Goal: Transaction & Acquisition: Purchase product/service

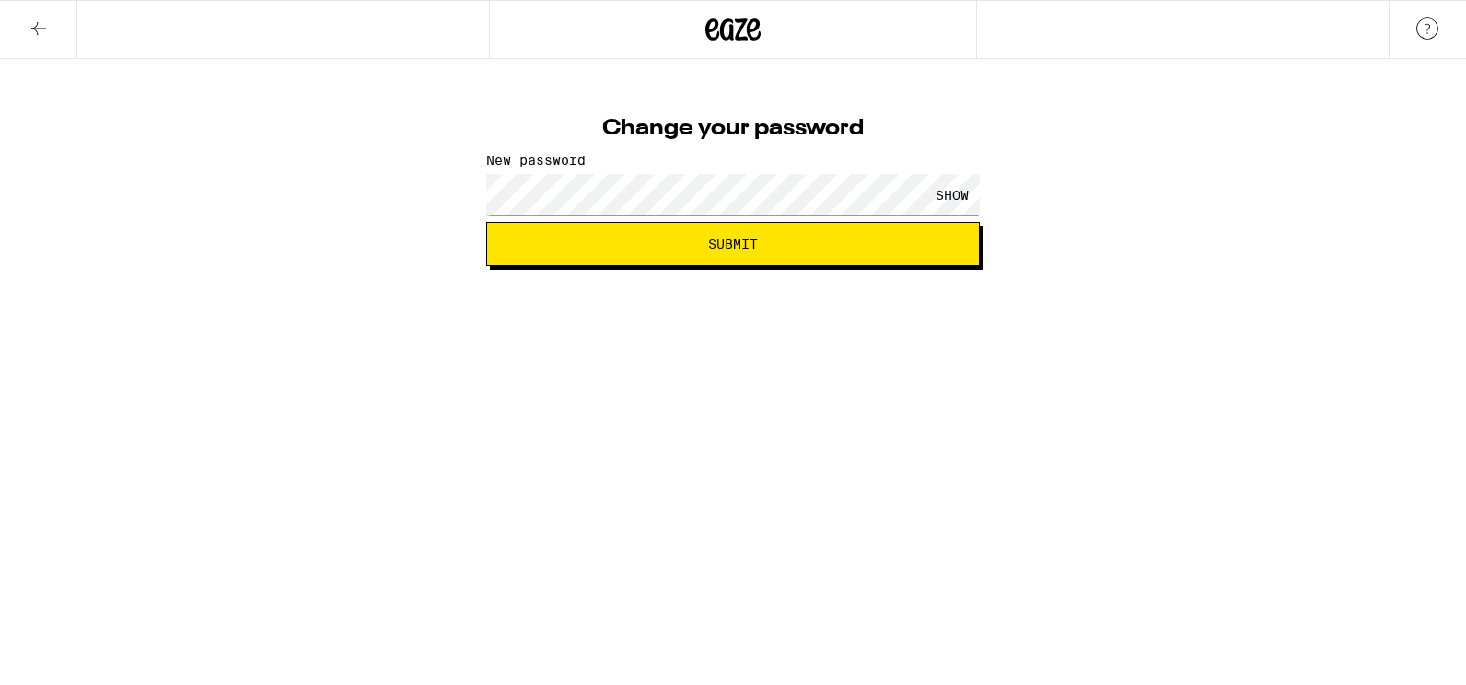
click at [486, 222] on button "Submit" at bounding box center [732, 244] width 493 height 44
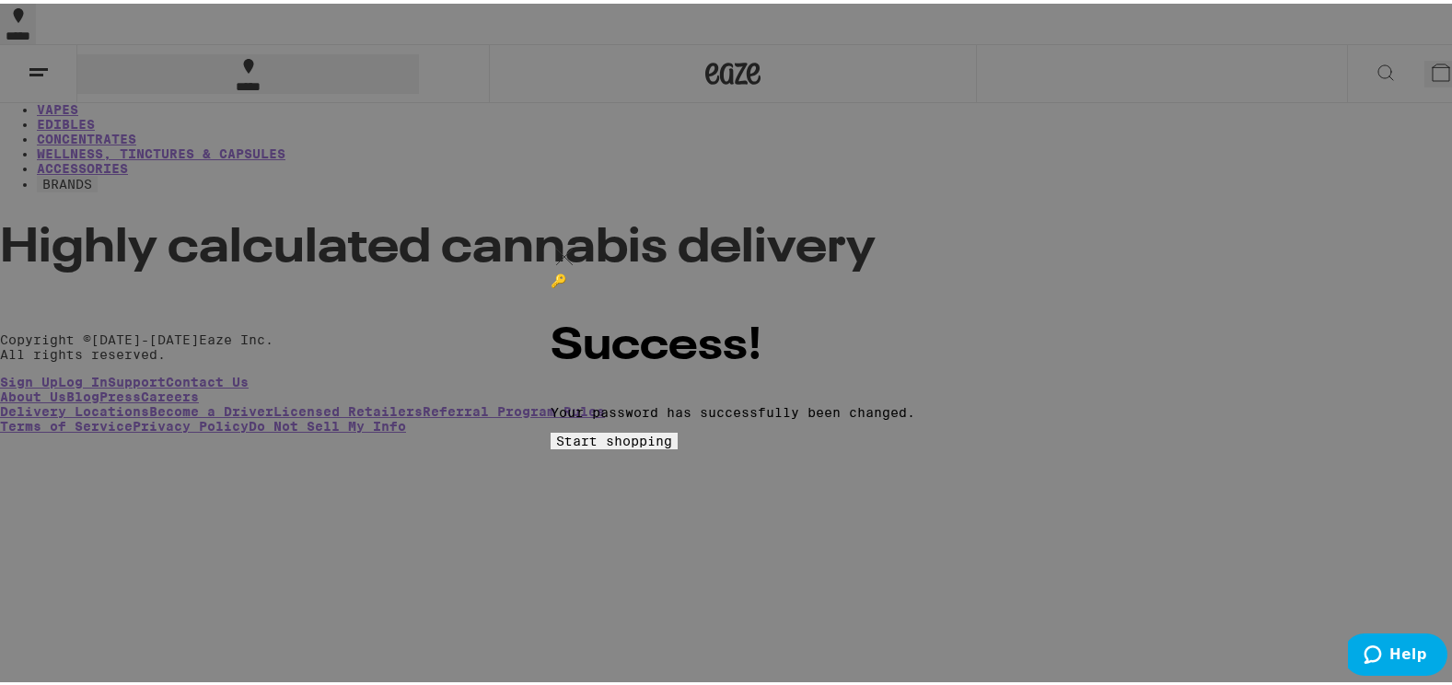
click at [672, 445] on span "Start shopping" at bounding box center [614, 437] width 116 height 15
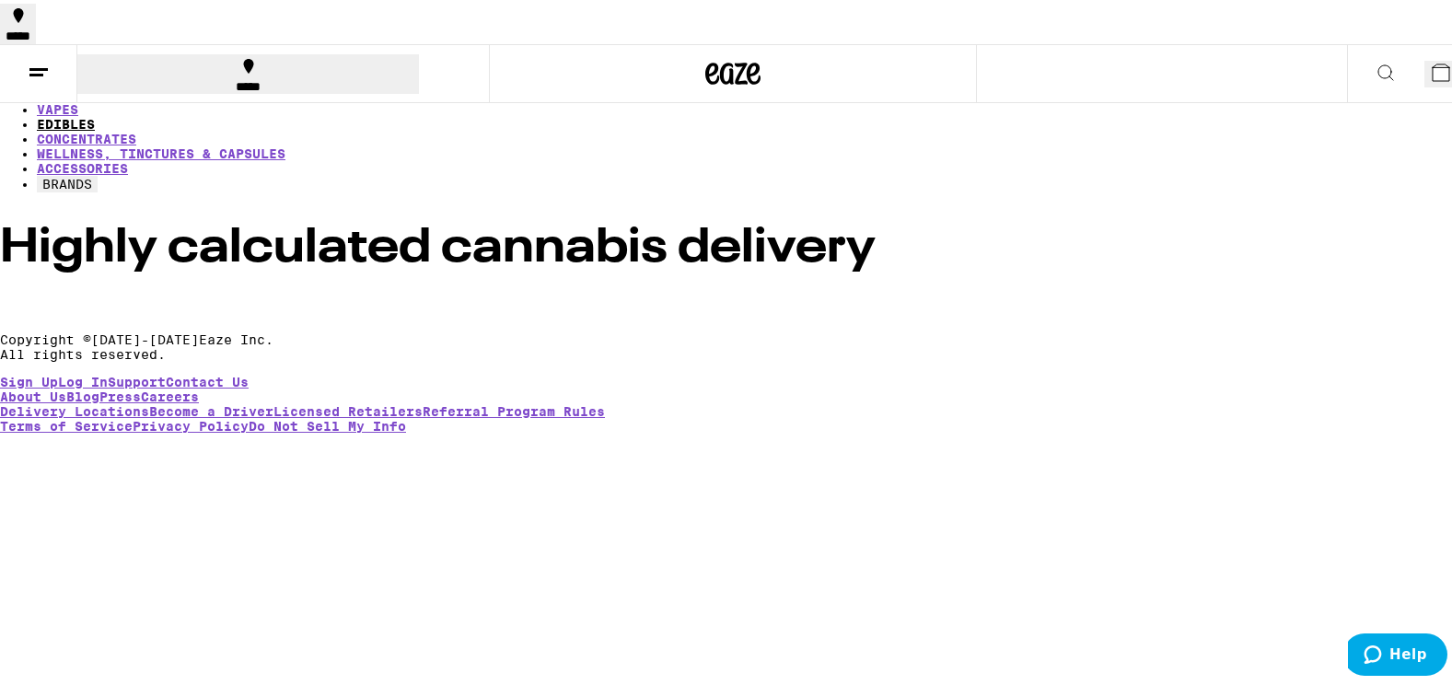
click at [95, 113] on link "EDIBLES" at bounding box center [66, 120] width 58 height 15
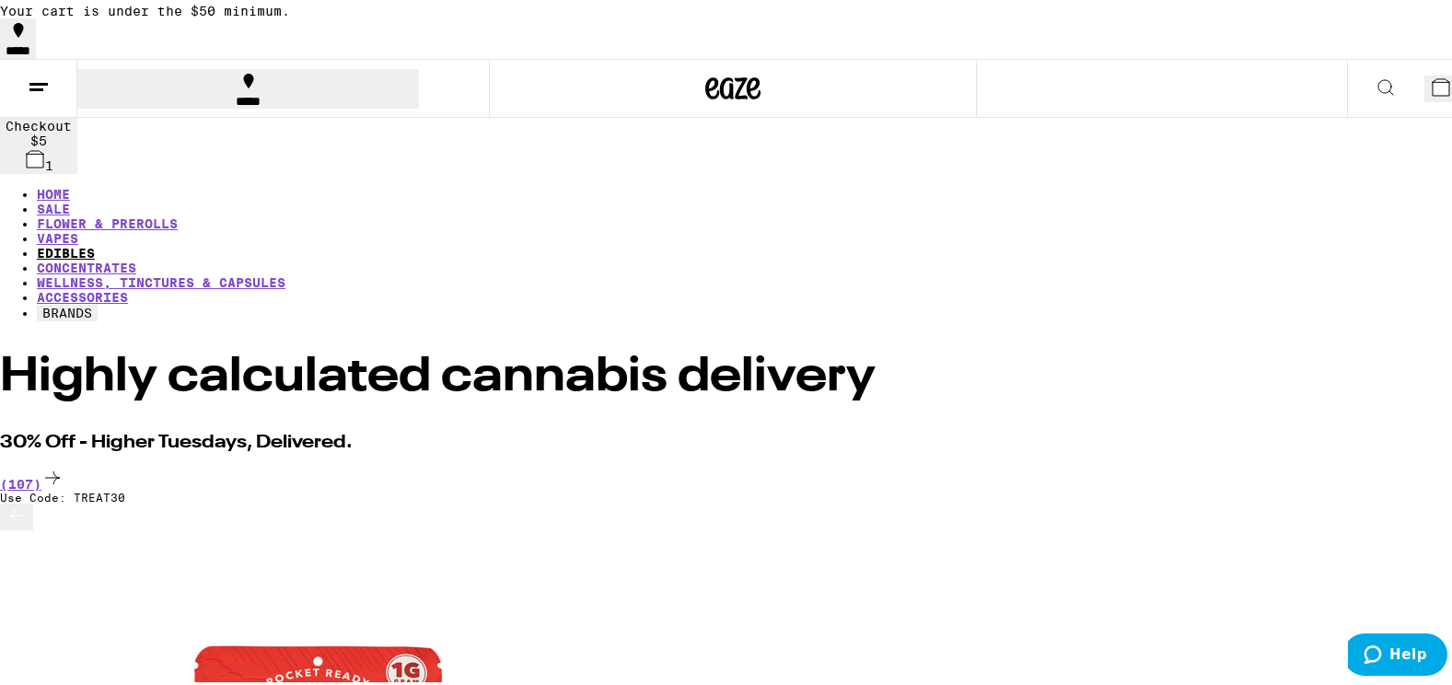
click at [503, 82] on div at bounding box center [733, 84] width 489 height 59
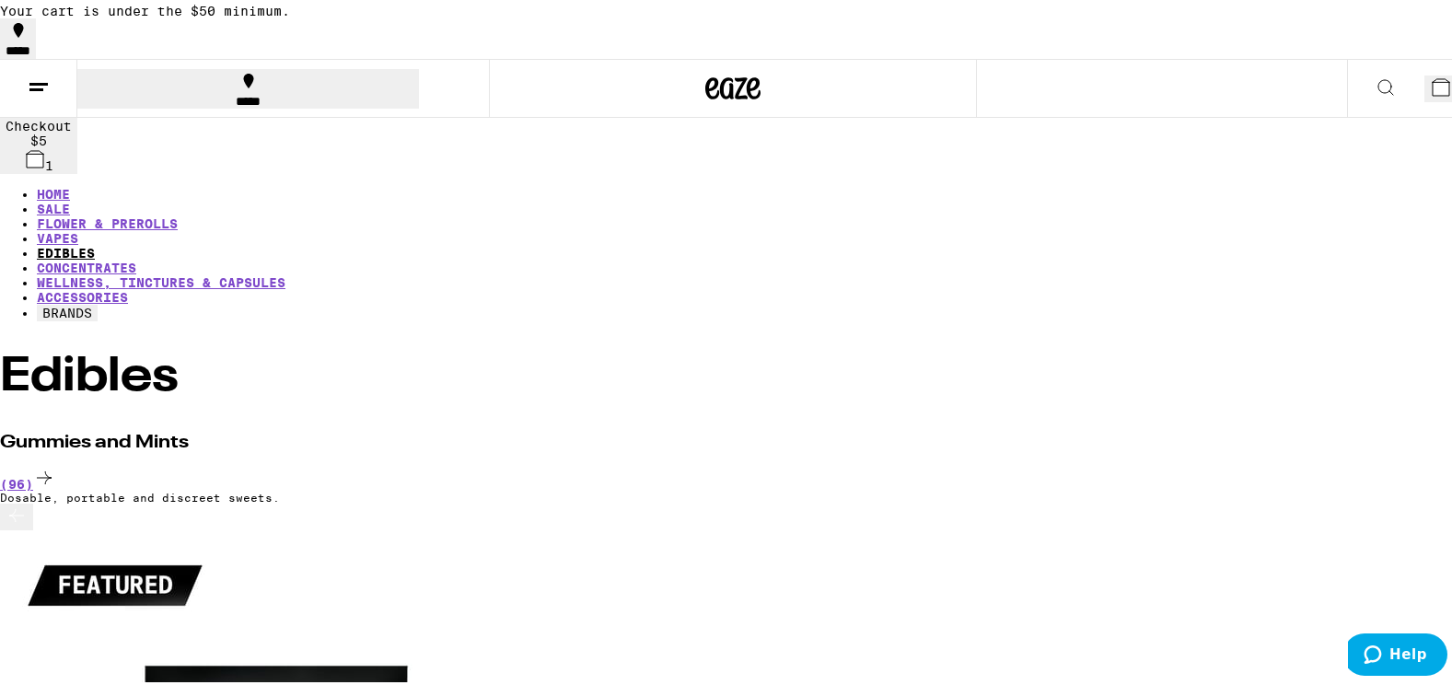
click at [95, 242] on link "EDIBLES" at bounding box center [66, 249] width 58 height 15
click at [25, 102] on button at bounding box center [38, 85] width 77 height 58
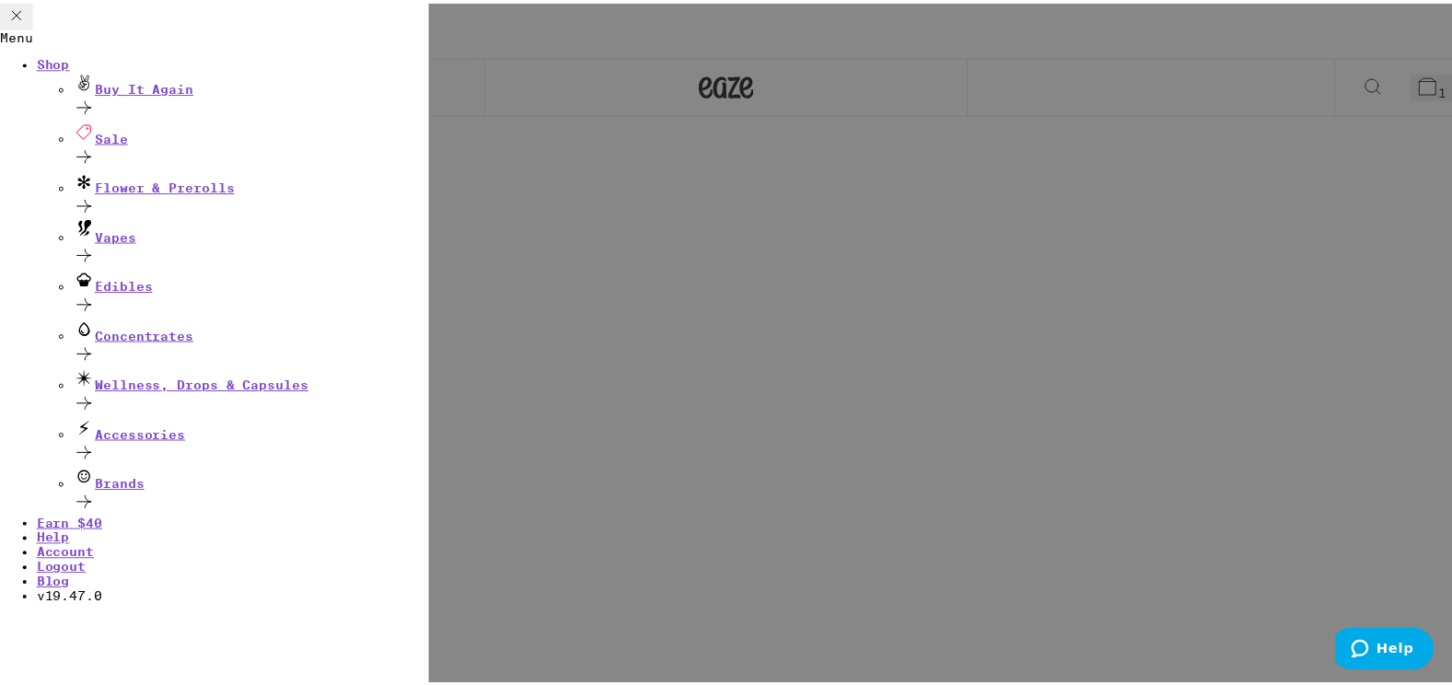
scroll to position [111, 0]
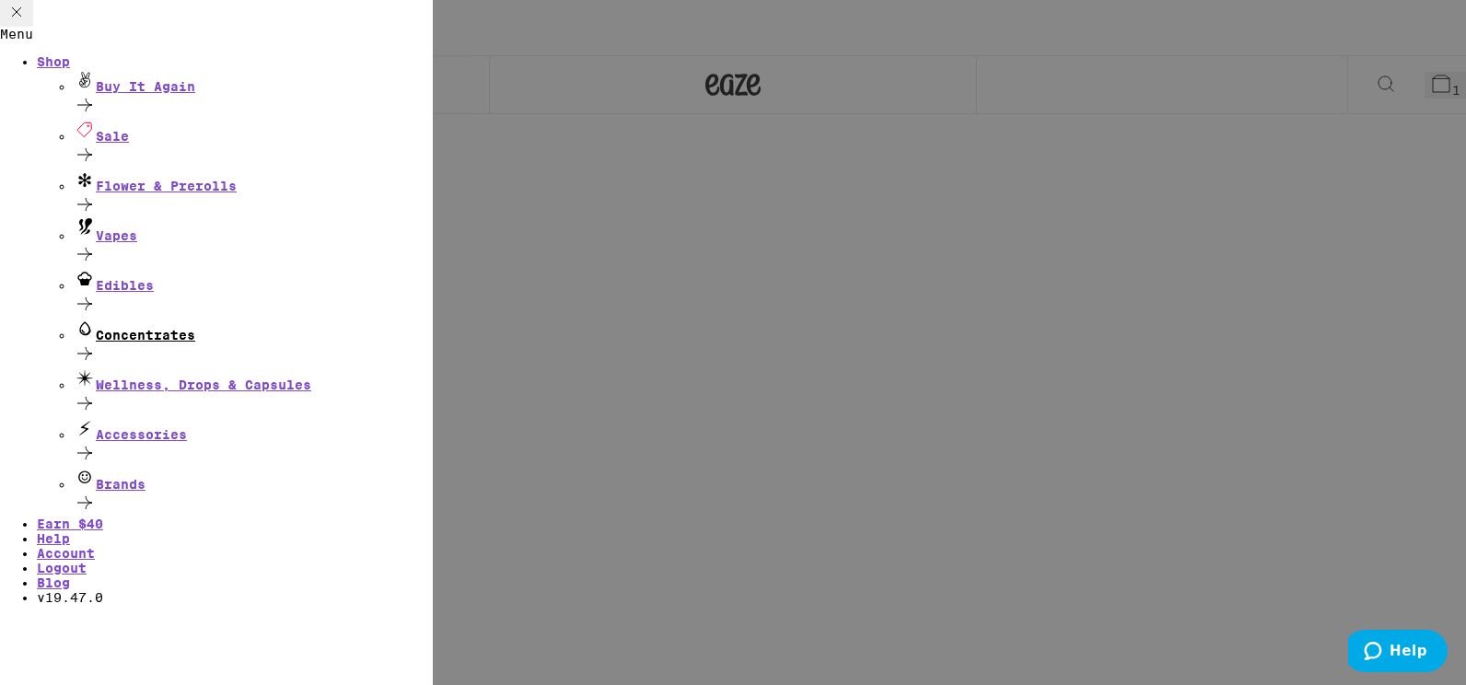
click at [96, 342] on icon at bounding box center [85, 353] width 22 height 22
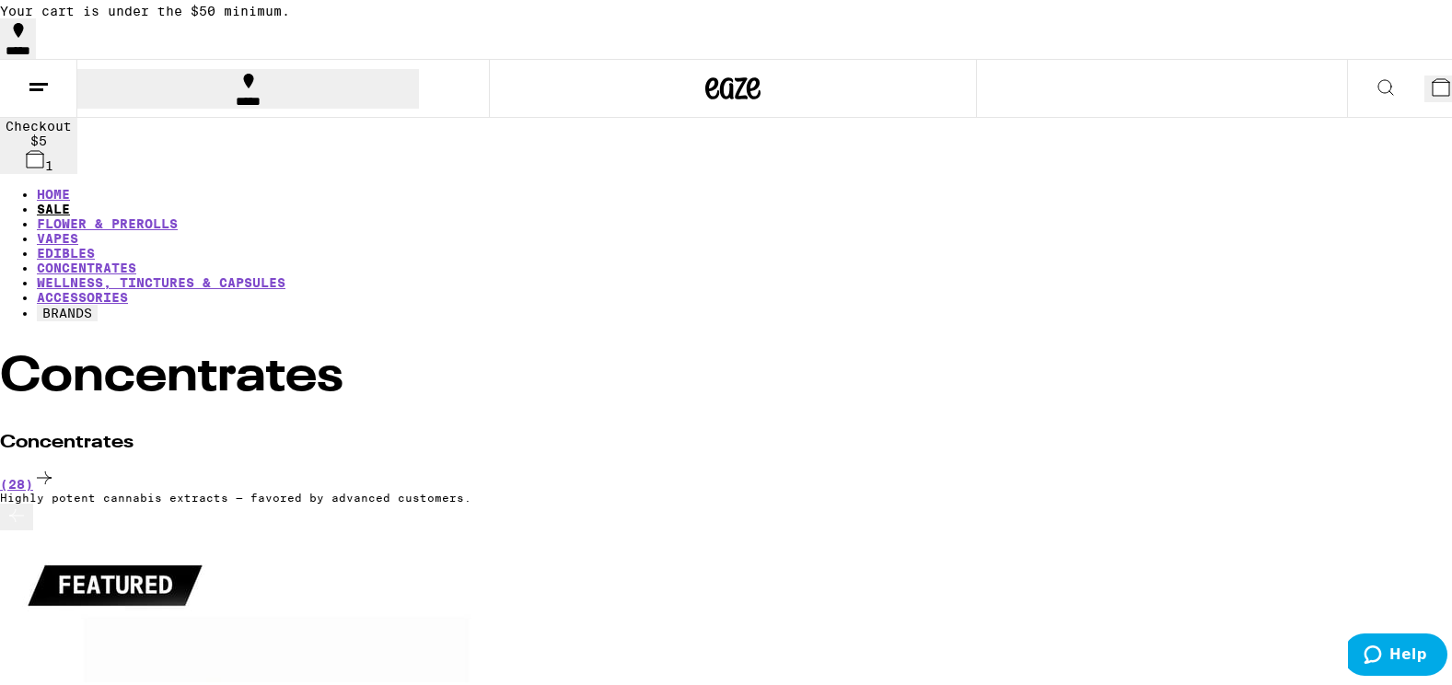
click at [70, 198] on link "SALE" at bounding box center [53, 205] width 33 height 15
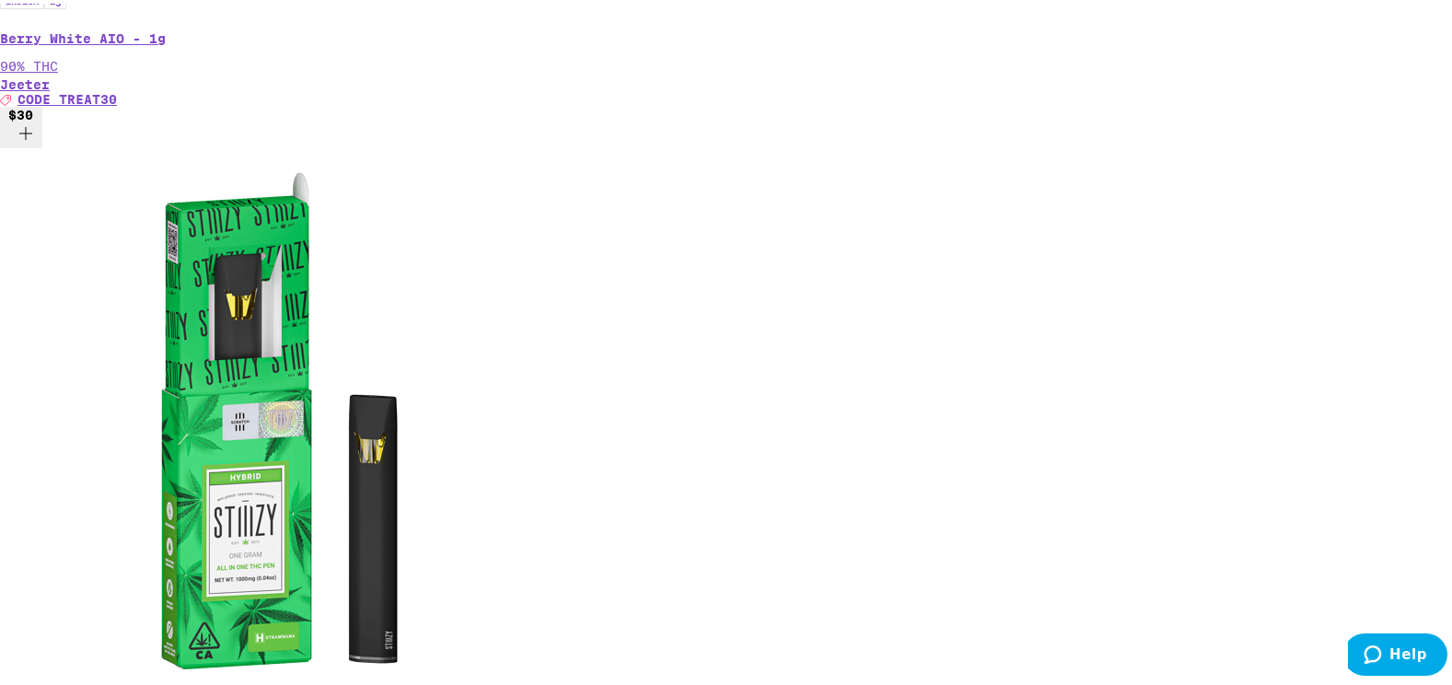
scroll to position [1253, 0]
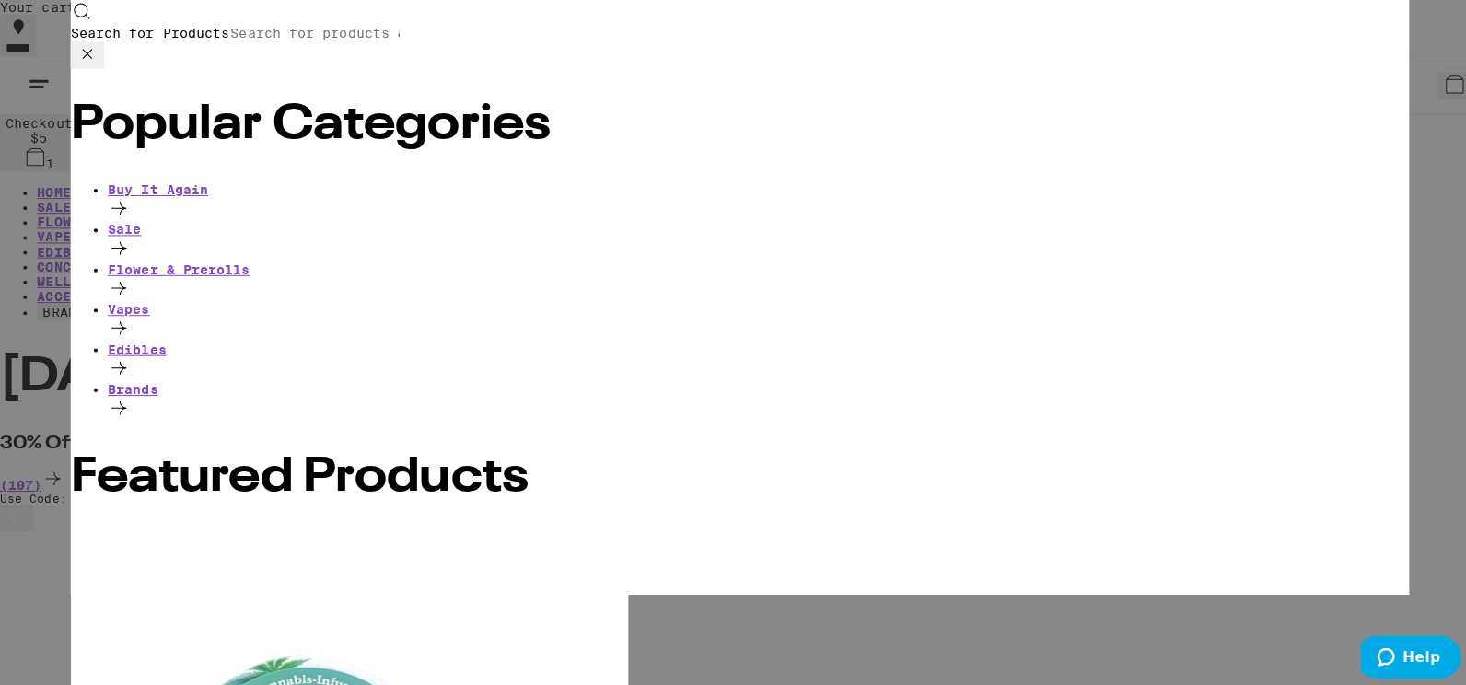
scroll to position [0, 0]
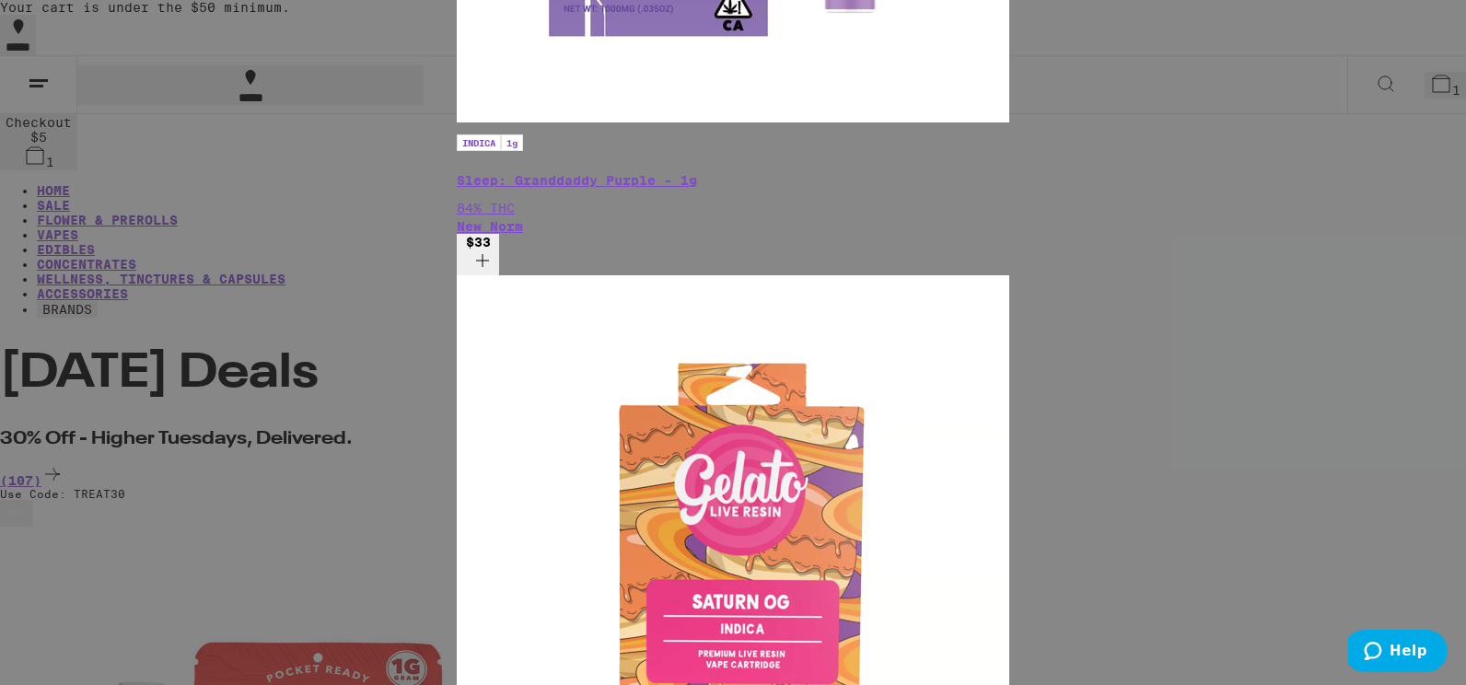
type input "sleep"
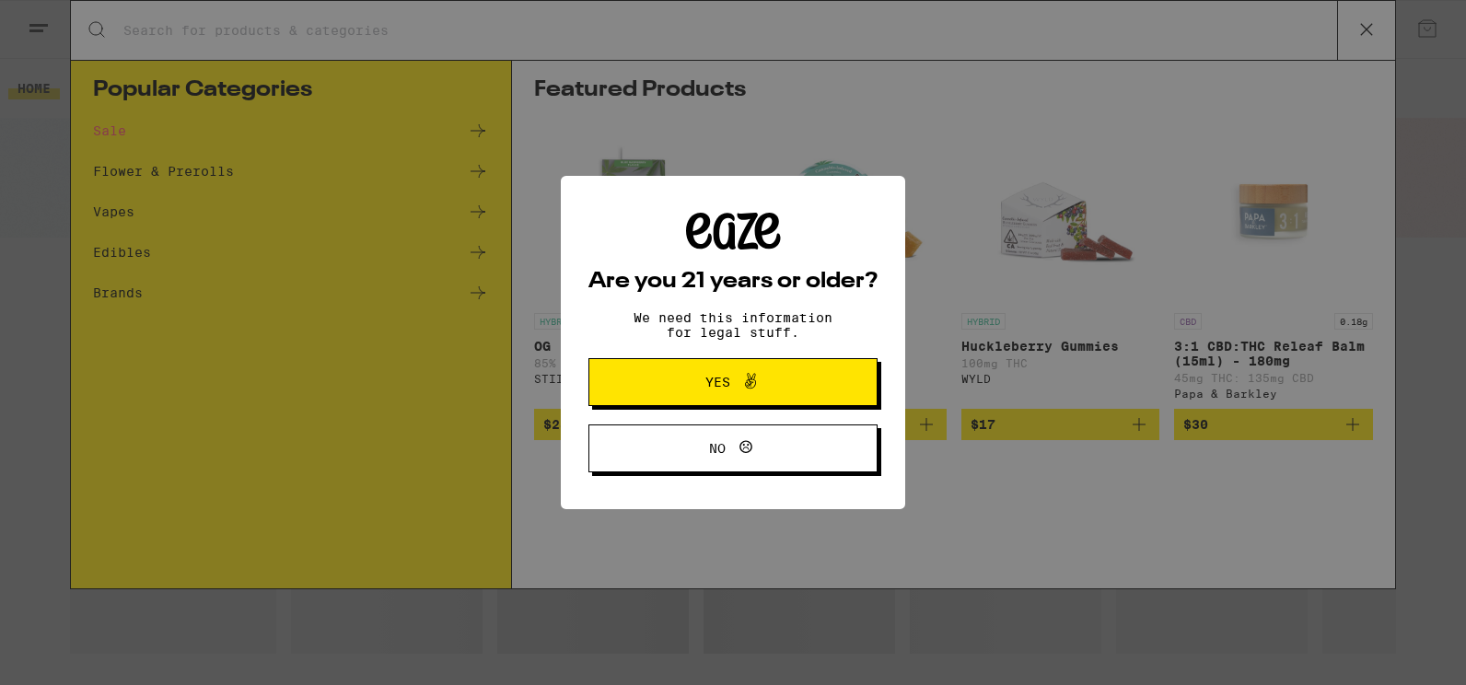
click at [391, 31] on div "Are you 21 years or older? We need this information for legal stuff. Yes No" at bounding box center [733, 342] width 1466 height 685
click at [721, 388] on span "Yes" at bounding box center [717, 382] width 25 height 13
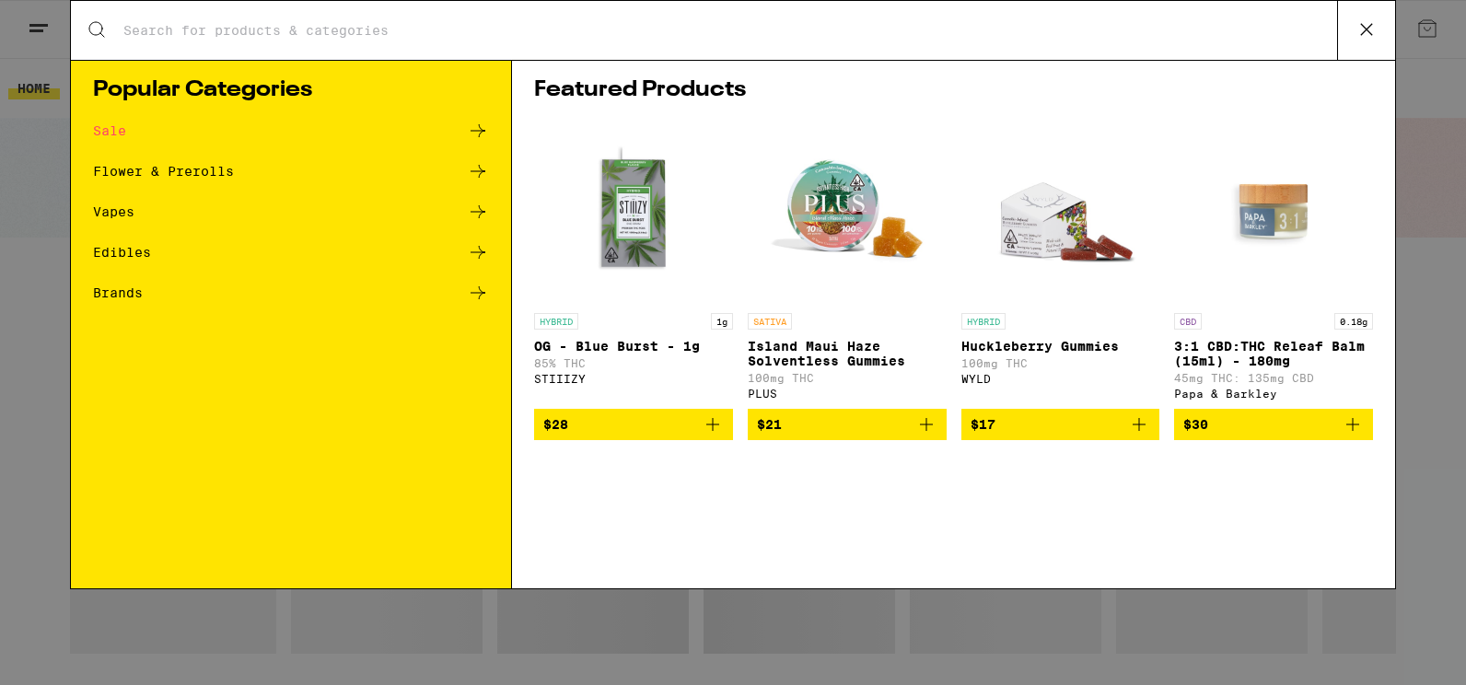
click at [350, 25] on input "Search for Products" at bounding box center [729, 30] width 1214 height 17
paste input "text"
click at [350, 25] on input "Search for Products" at bounding box center [729, 30] width 1214 height 17
click at [727, 255] on link "HYBRID 1g OG - Blue Burst - 1g 85% THC STIIIZY" at bounding box center [633, 264] width 199 height 289
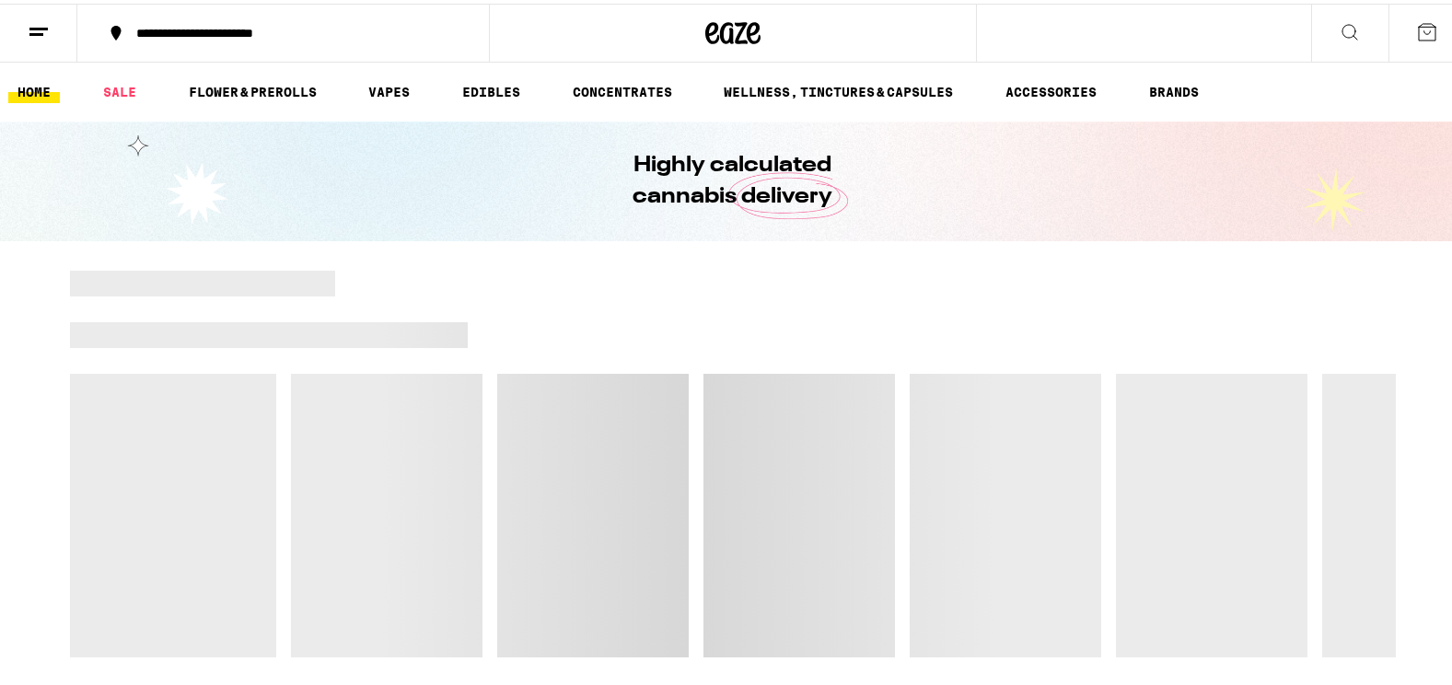
click at [1344, 28] on icon at bounding box center [1350, 28] width 22 height 22
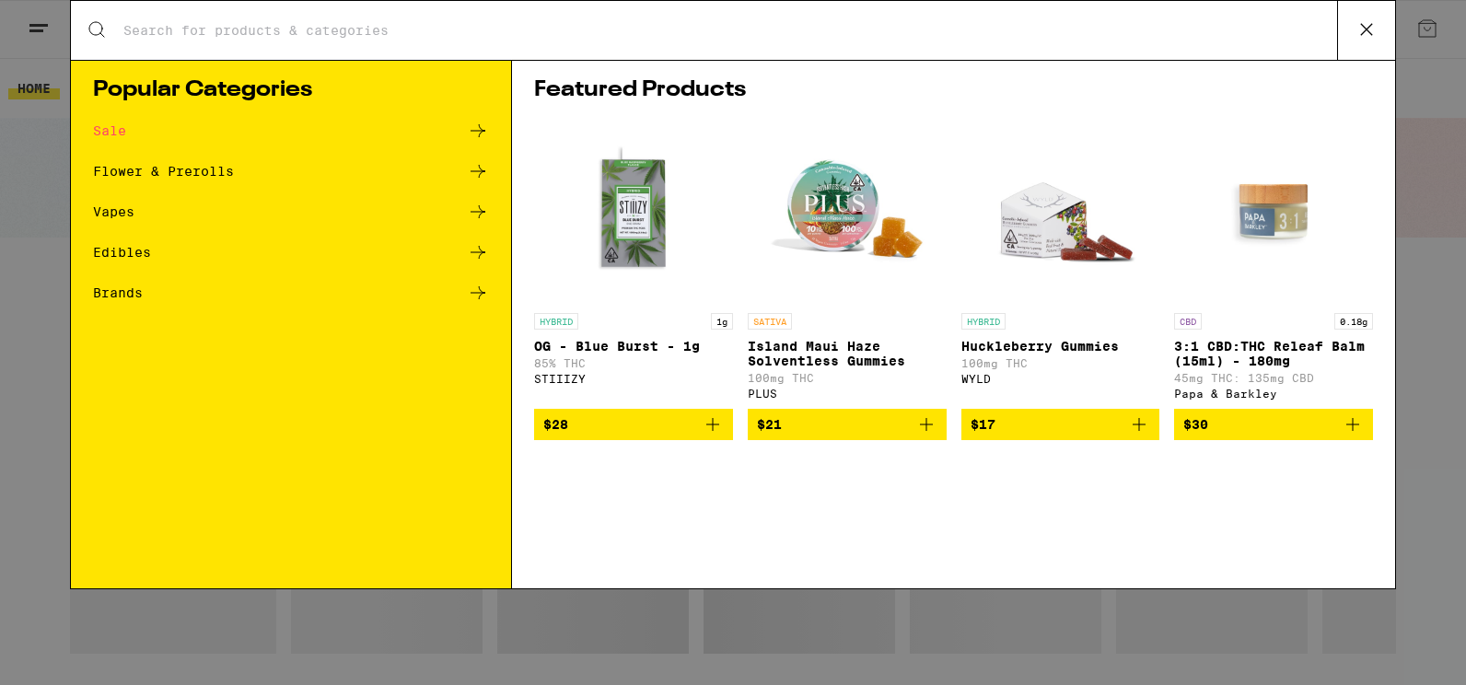
click at [785, 45] on div "Search for Products" at bounding box center [733, 30] width 1324 height 59
click at [801, 150] on img "Open page for Island Maui Haze Solventless Gummies from PLUS" at bounding box center [847, 212] width 184 height 184
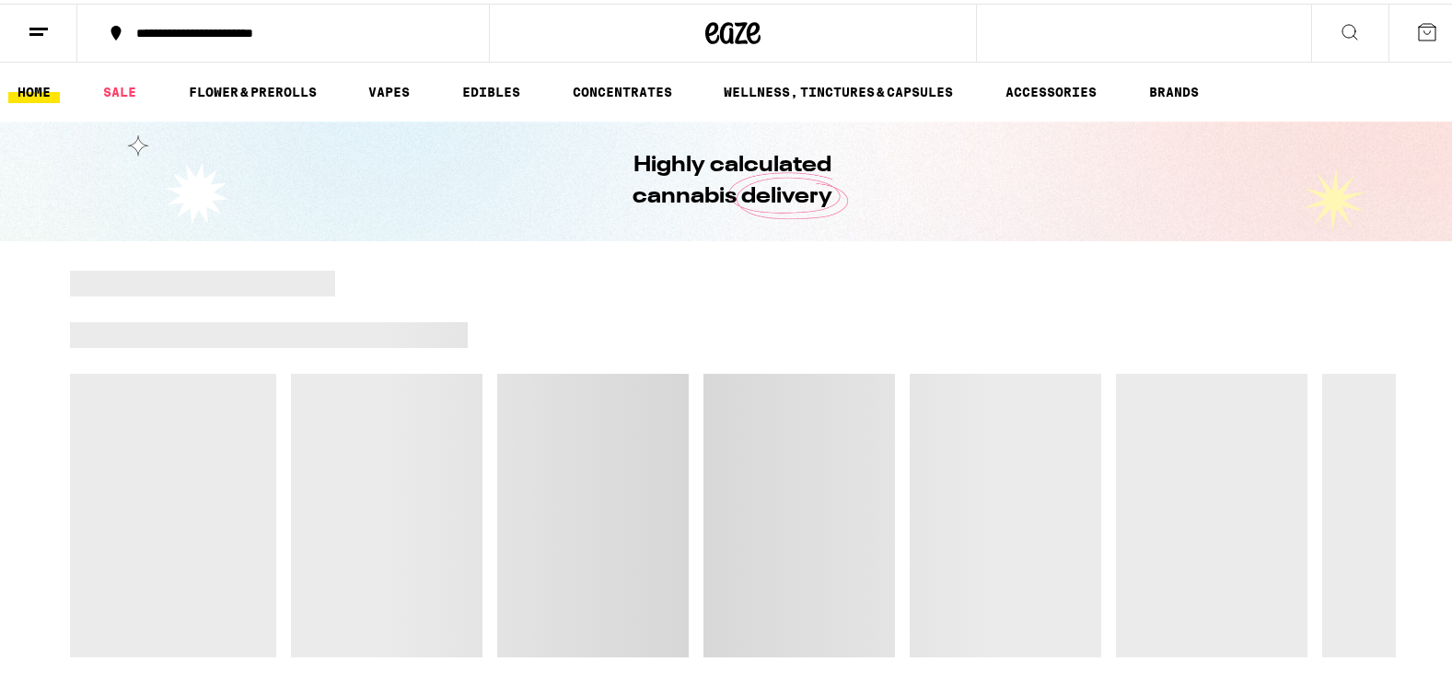
click at [48, 91] on link "HOME" at bounding box center [34, 88] width 52 height 22
click at [351, 35] on div "**********" at bounding box center [292, 29] width 331 height 13
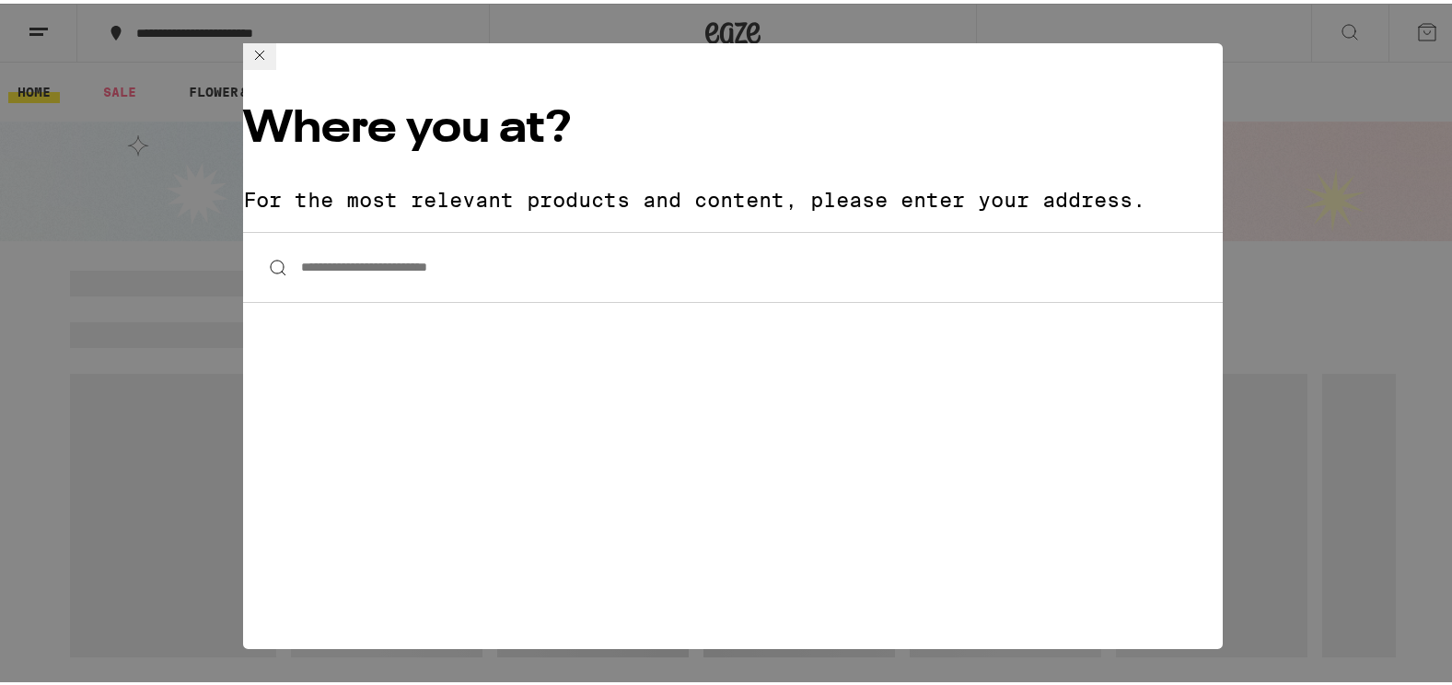
click at [436, 228] on input "**********" at bounding box center [733, 263] width 980 height 71
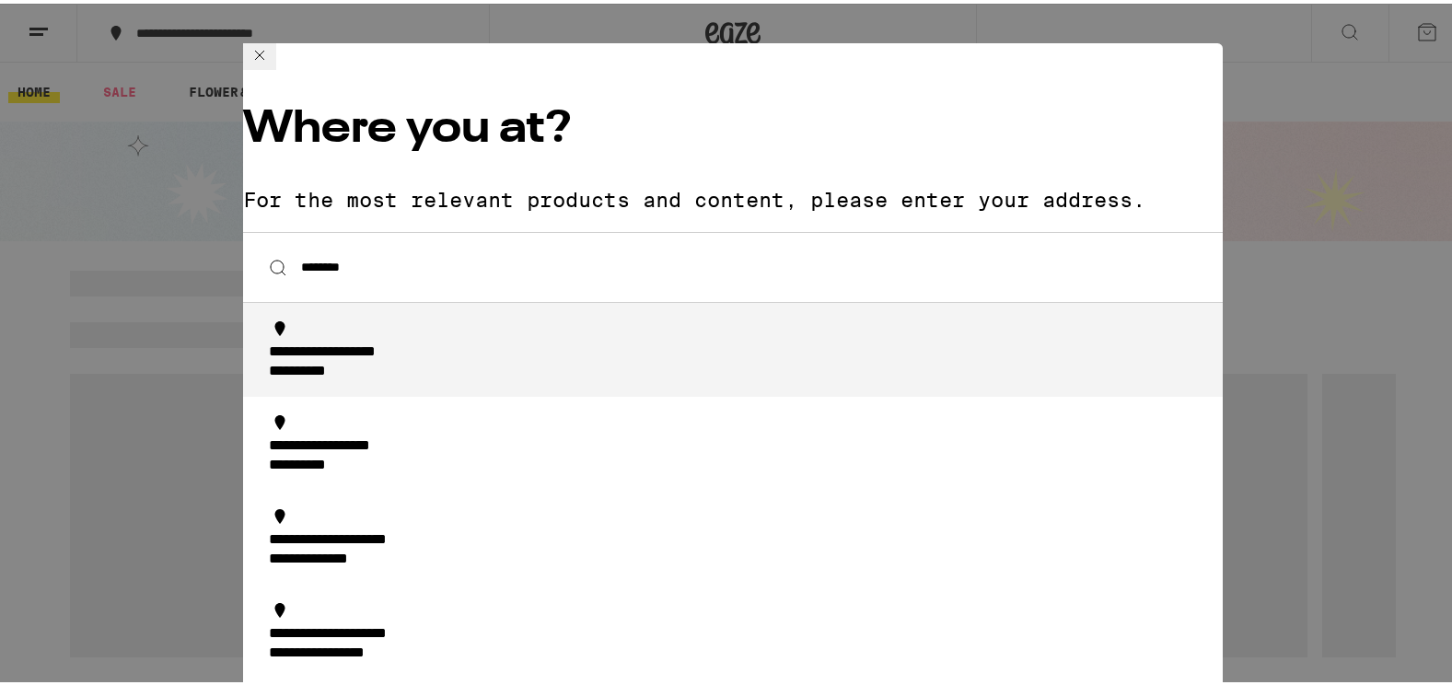
click at [443, 340] on div "**********" at bounding box center [359, 349] width 180 height 19
type input "**********"
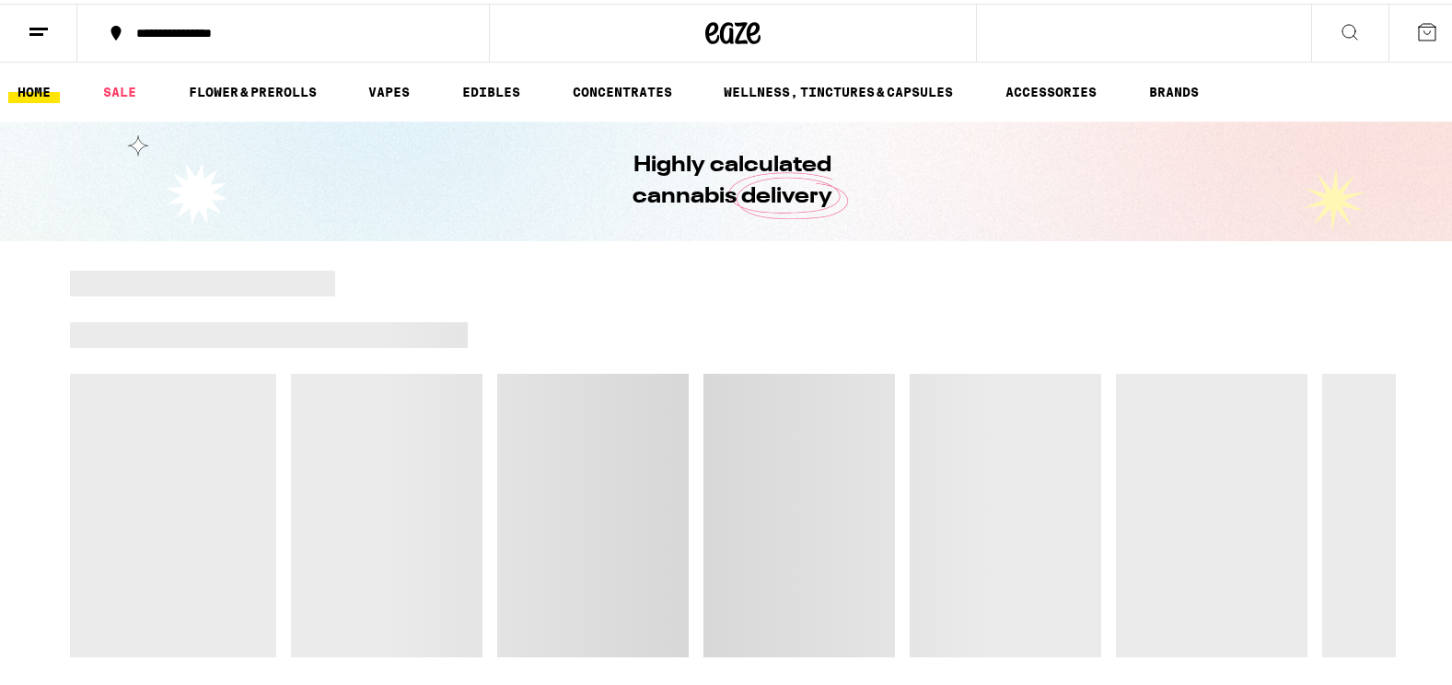
click at [1339, 32] on icon at bounding box center [1350, 28] width 22 height 22
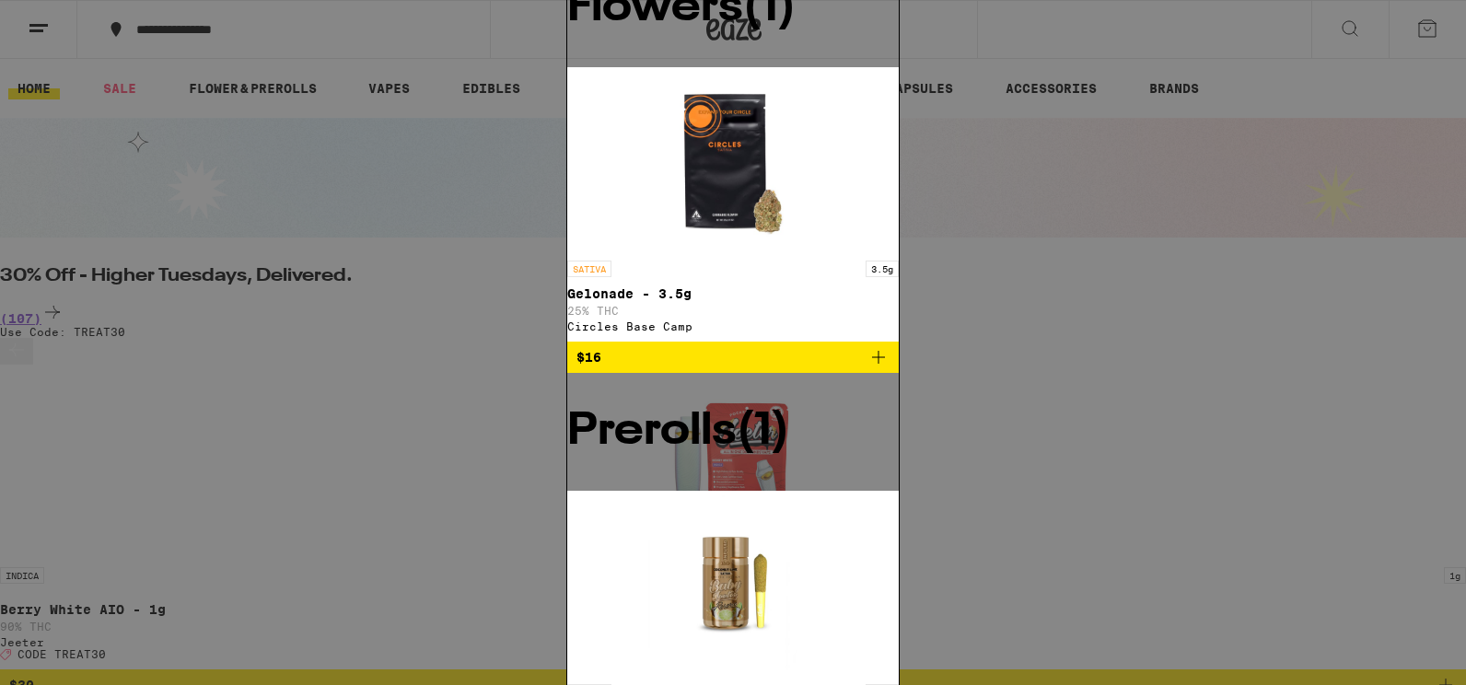
type input "good tide"
